Goal: Task Accomplishment & Management: Manage account settings

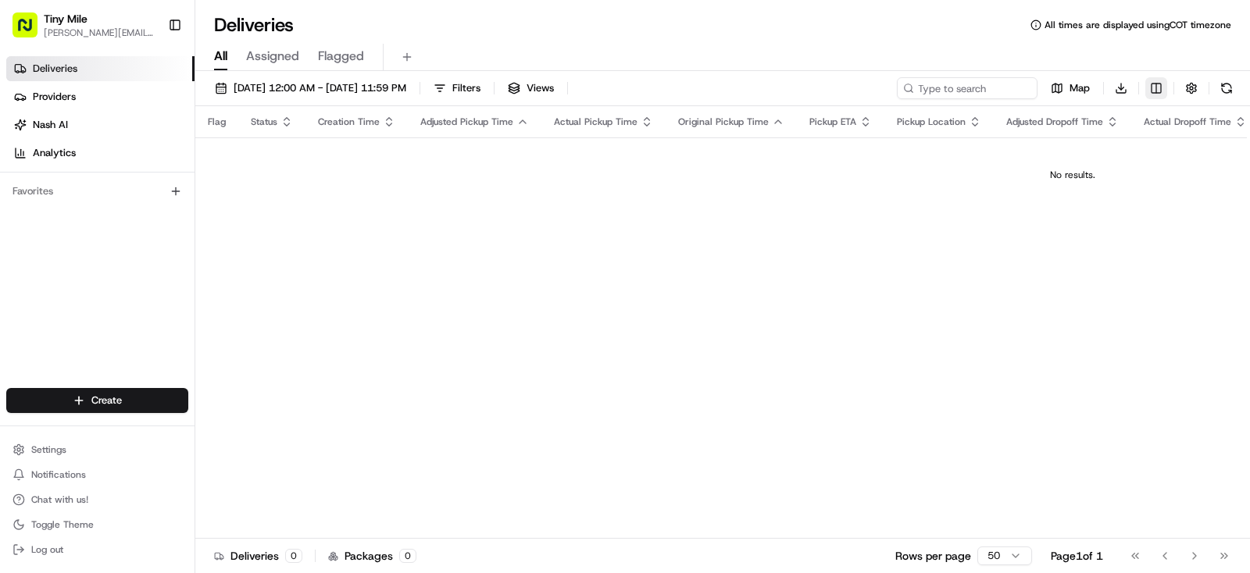
click at [1154, 96] on html "Tiny Mile [PERSON_NAME][EMAIL_ADDRESS] Toggle Sidebar Deliveries Providers [PER…" at bounding box center [625, 286] width 1250 height 573
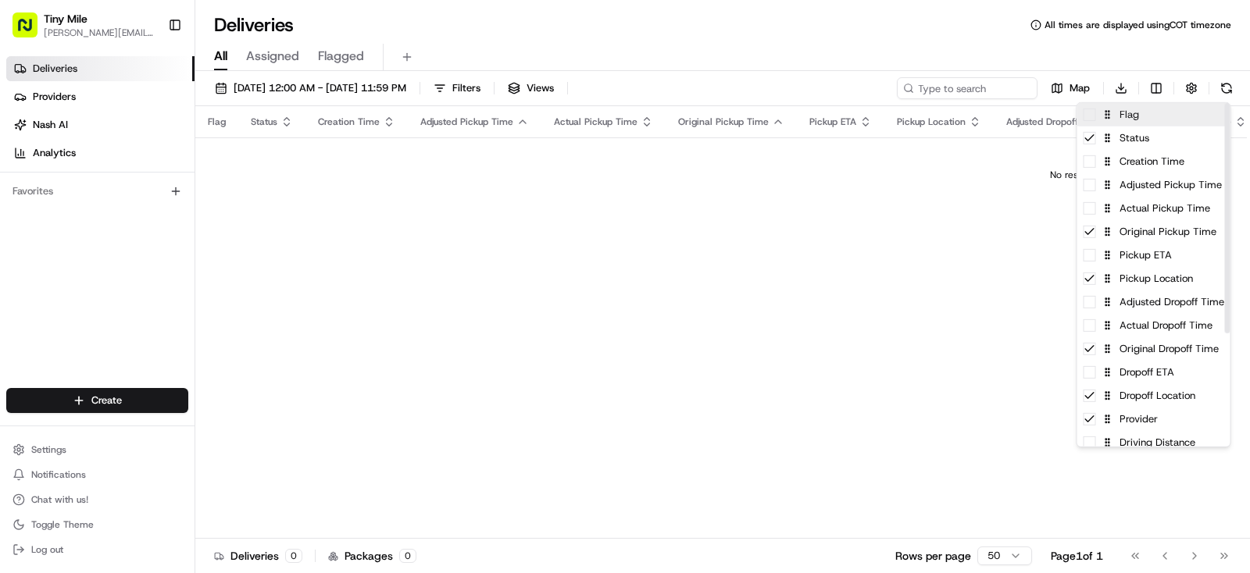
click at [1091, 122] on div "Flag" at bounding box center [1153, 114] width 153 height 23
click at [1091, 121] on div "Flag" at bounding box center [1153, 114] width 153 height 23
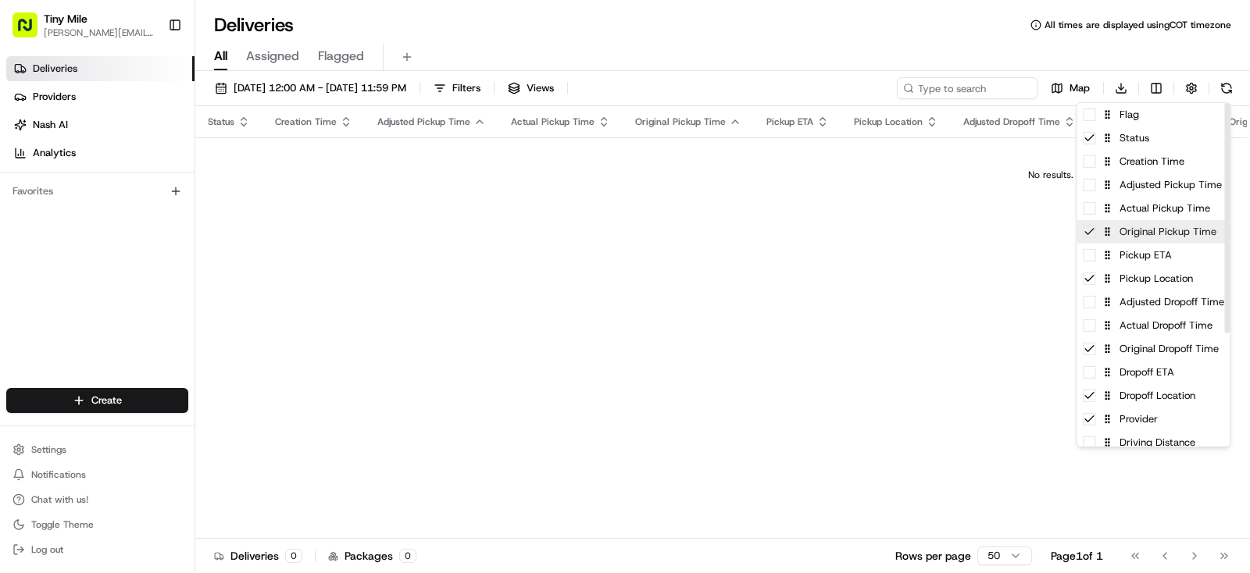
click at [1091, 236] on icon at bounding box center [1089, 232] width 12 height 12
click at [1091, 263] on div "Pickup ETA" at bounding box center [1153, 255] width 153 height 23
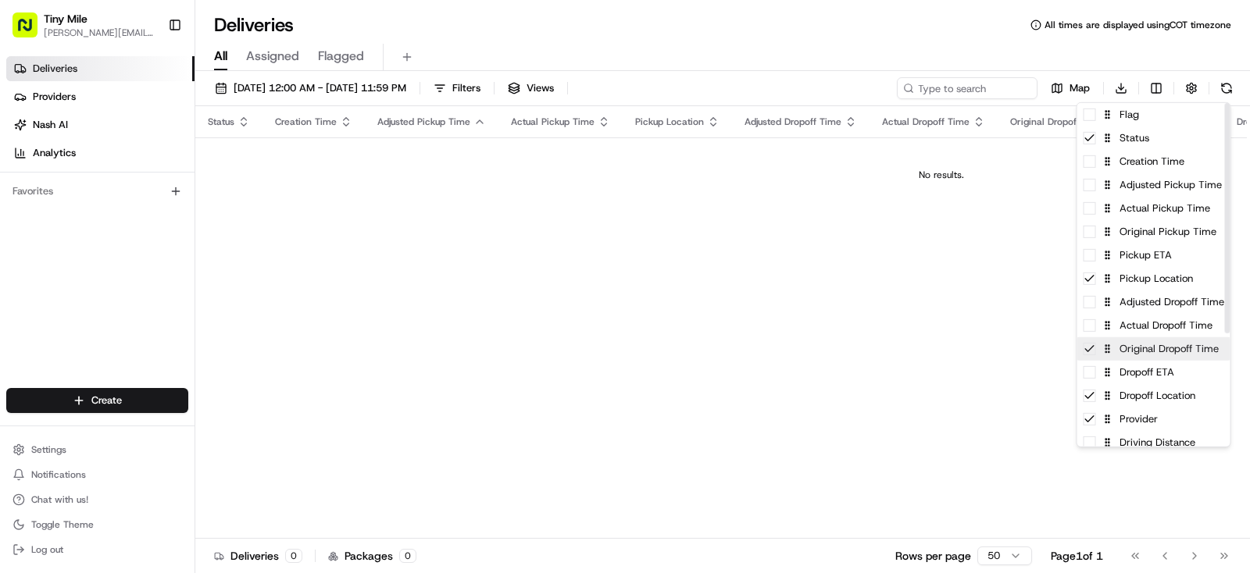
click at [1092, 354] on icon at bounding box center [1089, 349] width 12 height 12
click at [1092, 377] on span at bounding box center [1089, 372] width 12 height 12
click at [1093, 377] on icon at bounding box center [1089, 372] width 12 height 12
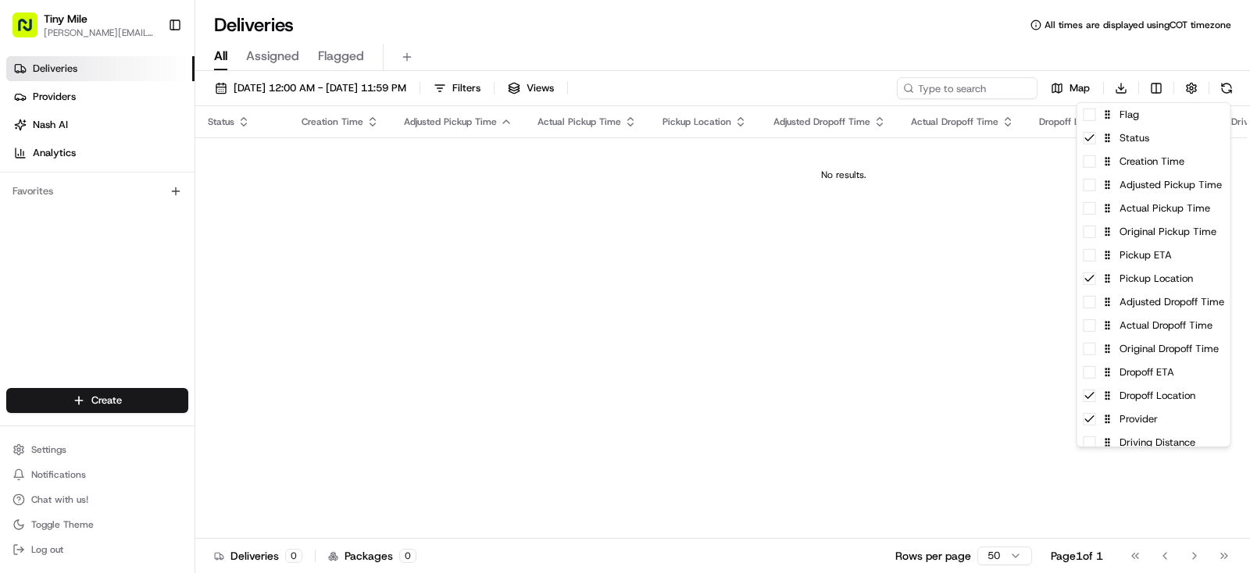
drag, startPoint x: 822, startPoint y: 333, endPoint x: 847, endPoint y: 206, distance: 129.7
click at [823, 332] on html "Tiny Mile [PERSON_NAME][EMAIL_ADDRESS] Toggle Sidebar Deliveries Providers [PER…" at bounding box center [625, 286] width 1250 height 573
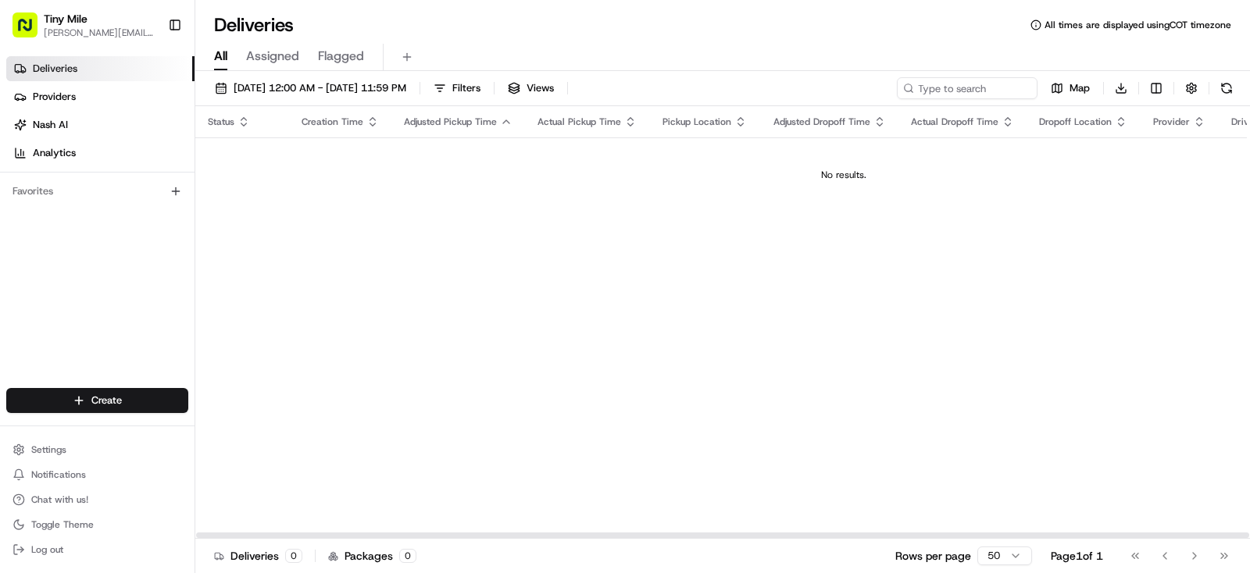
click at [740, 354] on div "Status Creation Time Adjusted Pickup Time Actual Pickup Time Pickup Location Ad…" at bounding box center [843, 322] width 1296 height 433
